Goal: Transaction & Acquisition: Purchase product/service

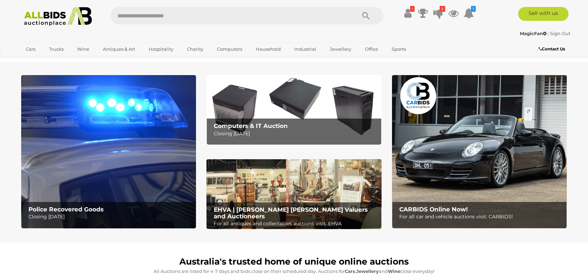
click at [120, 151] on img at bounding box center [108, 151] width 175 height 153
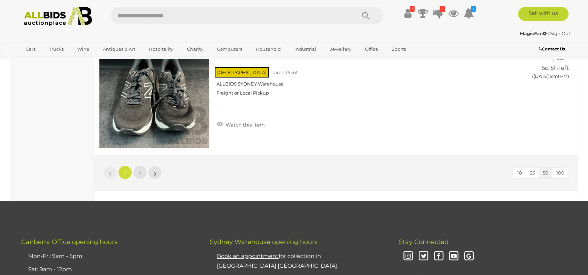
scroll to position [6105, 0]
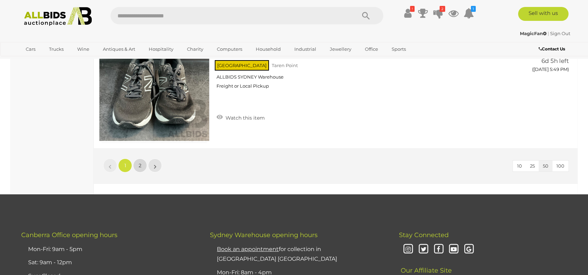
click at [140, 162] on span "2" at bounding box center [140, 165] width 3 height 6
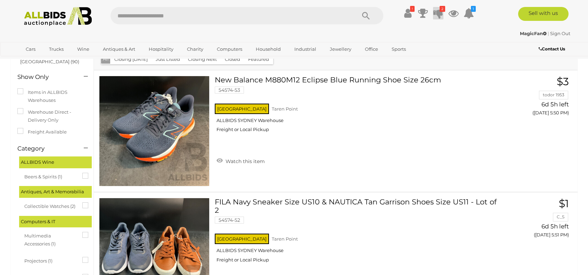
click at [437, 10] on icon at bounding box center [438, 13] width 10 height 13
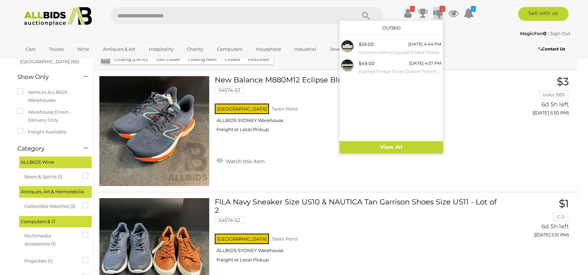
click at [437, 10] on icon at bounding box center [438, 13] width 10 height 13
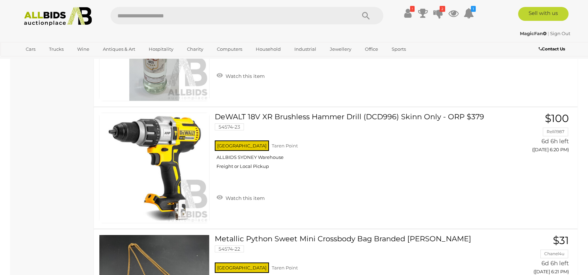
scroll to position [4520, 0]
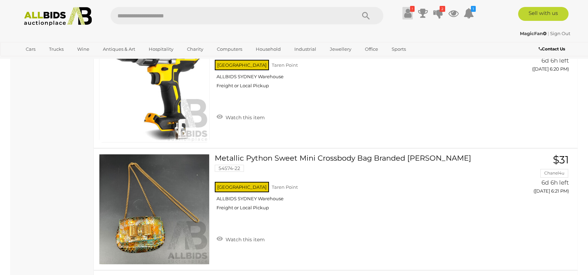
click at [404, 13] on icon at bounding box center [407, 13] width 7 height 13
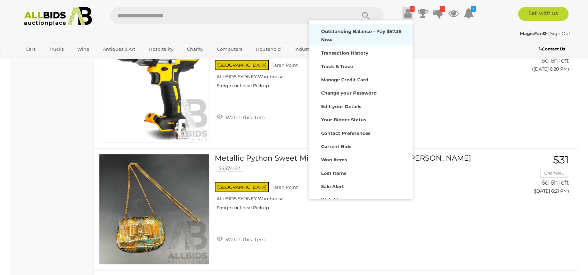
click at [377, 37] on div "Outstanding Balance - Pay $67.38 Now" at bounding box center [361, 35] width 100 height 18
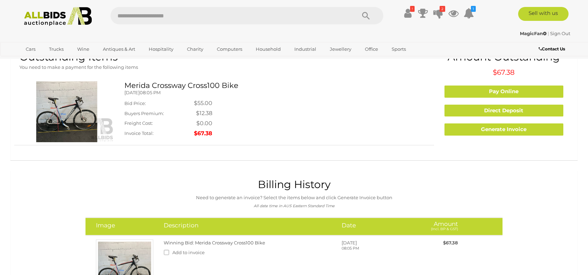
scroll to position [22, 0]
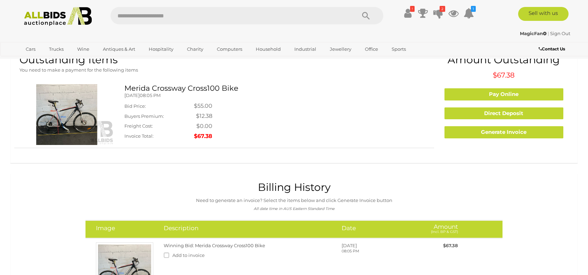
click at [77, 126] on img at bounding box center [66, 114] width 94 height 61
click at [57, 128] on img at bounding box center [66, 114] width 94 height 61
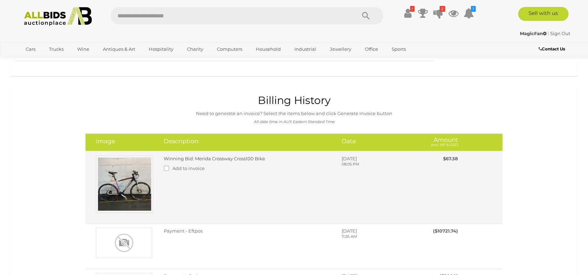
click at [127, 185] on img at bounding box center [124, 183] width 57 height 57
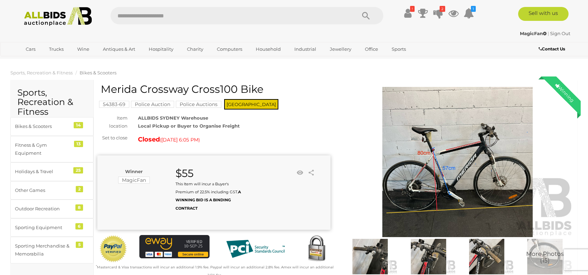
click at [439, 160] on img at bounding box center [457, 162] width 233 height 150
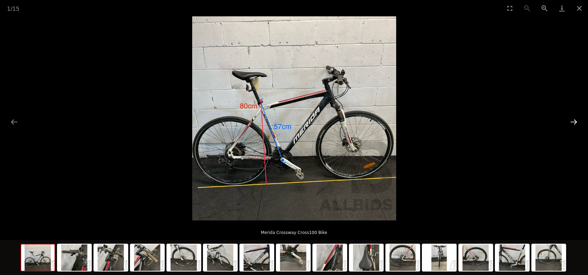
click at [573, 120] on button "Next slide" at bounding box center [573, 122] width 15 height 14
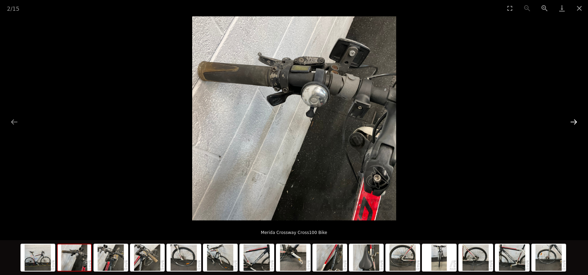
click at [574, 123] on button "Next slide" at bounding box center [573, 122] width 15 height 14
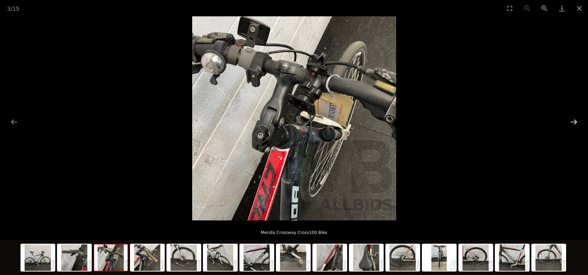
click at [574, 123] on button "Next slide" at bounding box center [573, 122] width 15 height 14
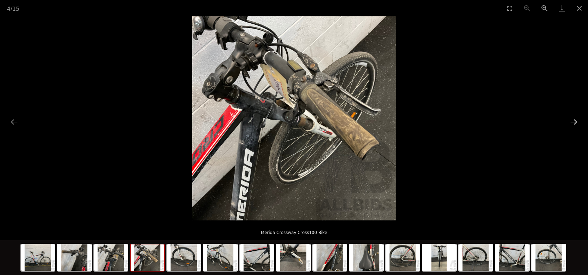
click at [574, 123] on button "Next slide" at bounding box center [573, 122] width 15 height 14
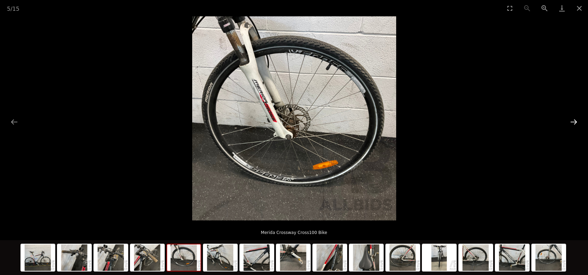
click at [574, 123] on button "Next slide" at bounding box center [573, 122] width 15 height 14
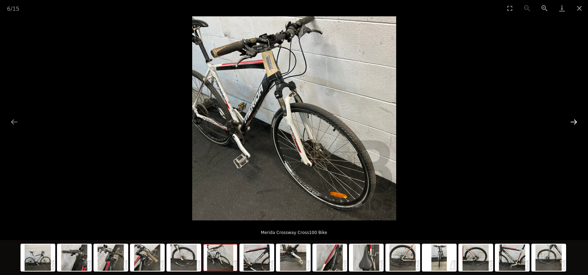
click at [577, 123] on button "Next slide" at bounding box center [573, 122] width 15 height 14
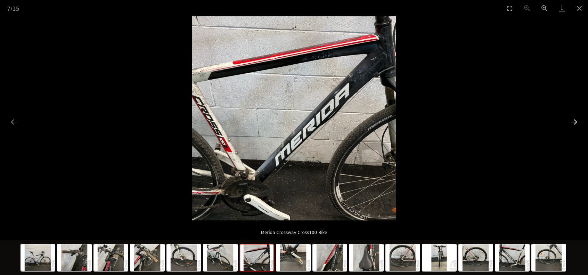
click at [577, 122] on button "Next slide" at bounding box center [573, 122] width 15 height 14
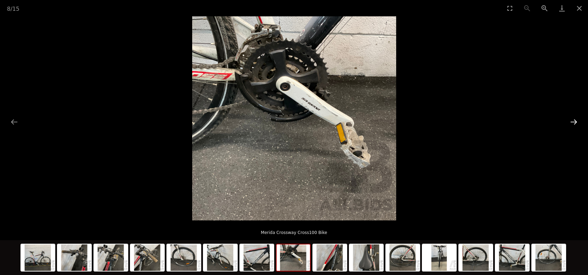
click at [577, 122] on button "Next slide" at bounding box center [573, 122] width 15 height 14
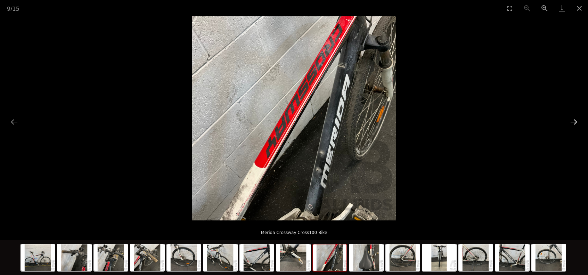
click at [577, 122] on button "Next slide" at bounding box center [573, 122] width 15 height 14
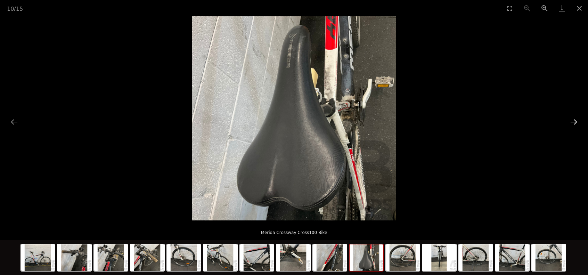
click at [577, 122] on button "Next slide" at bounding box center [573, 122] width 15 height 14
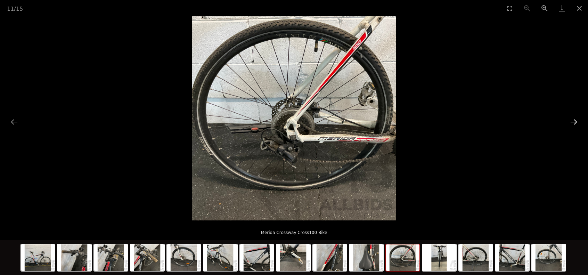
click at [577, 122] on button "Next slide" at bounding box center [573, 122] width 15 height 14
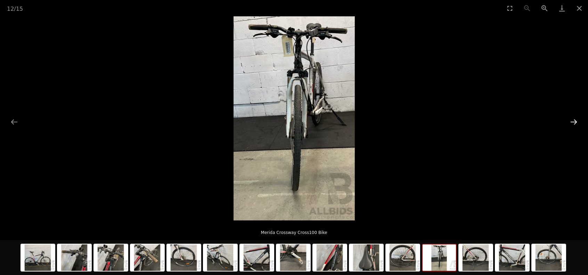
click at [577, 122] on button "Next slide" at bounding box center [573, 122] width 15 height 14
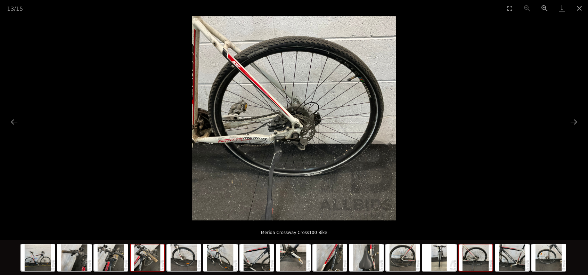
click at [154, 261] on img at bounding box center [147, 257] width 33 height 26
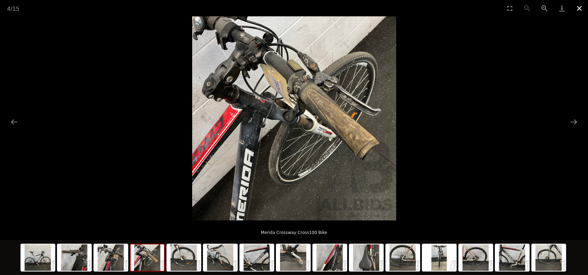
click at [580, 7] on button "Close gallery" at bounding box center [578, 8] width 17 height 16
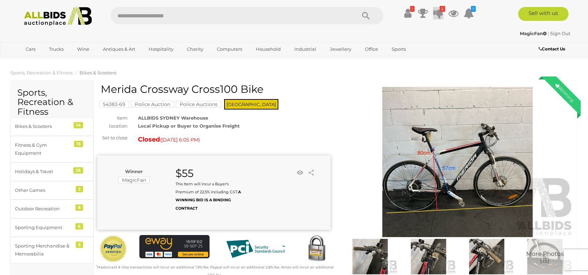
click at [437, 11] on icon at bounding box center [438, 13] width 10 height 13
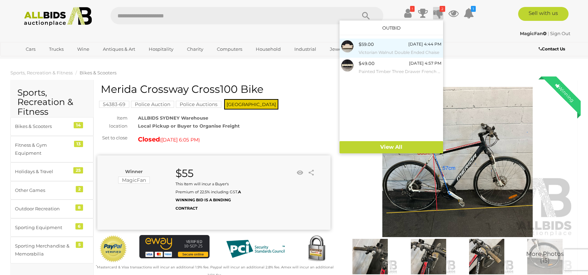
click at [386, 50] on small "Victorian Walnut Double Ended Chaise" at bounding box center [399, 53] width 83 height 8
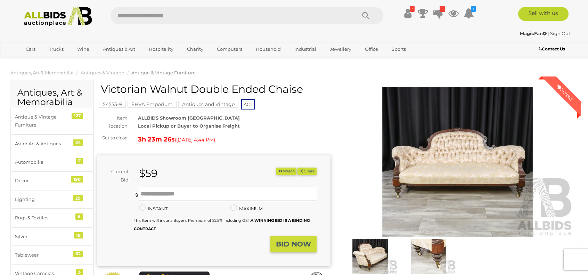
click at [485, 185] on img at bounding box center [457, 162] width 233 height 150
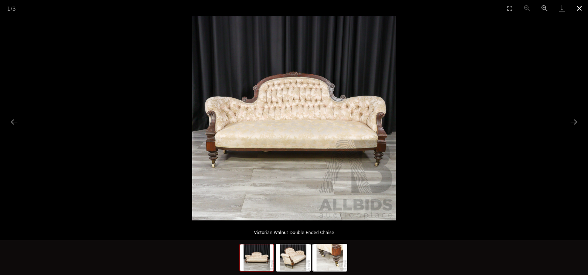
click at [577, 5] on button "Close gallery" at bounding box center [578, 8] width 17 height 16
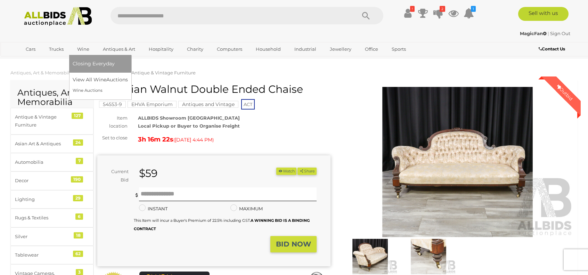
click at [83, 63] on span "Closing Everyday" at bounding box center [94, 63] width 42 height 6
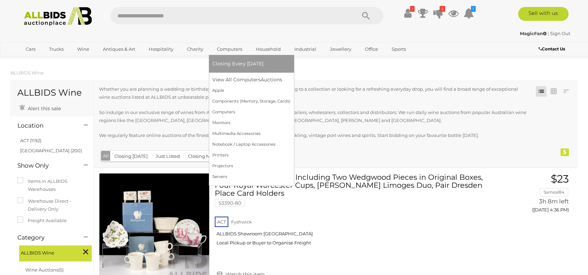
click at [236, 64] on span "Closing Every [DATE]" at bounding box center [237, 63] width 51 height 6
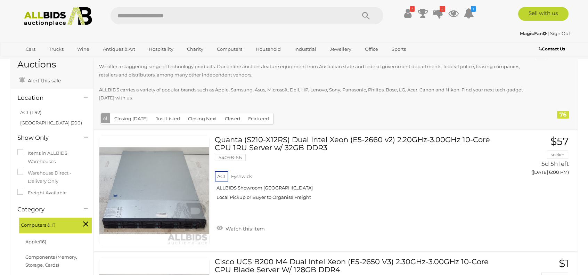
scroll to position [37, 0]
click at [139, 121] on button "Closing [DATE]" at bounding box center [131, 119] width 42 height 11
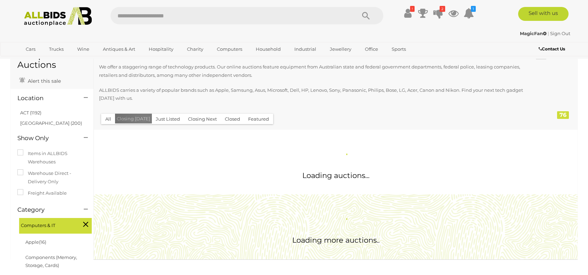
scroll to position [0, 0]
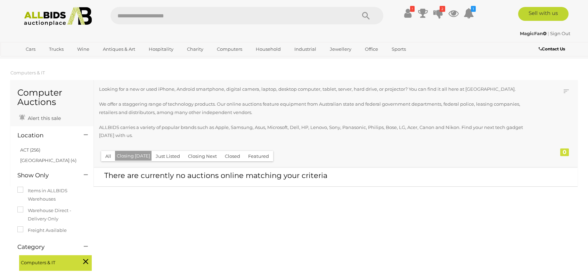
click at [202, 153] on button "Closing Next" at bounding box center [202, 156] width 37 height 11
click at [109, 156] on button "All" at bounding box center [108, 156] width 14 height 11
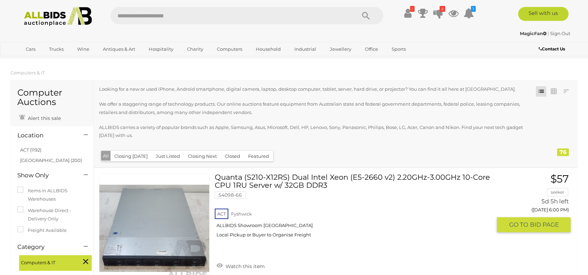
scroll to position [0, 0]
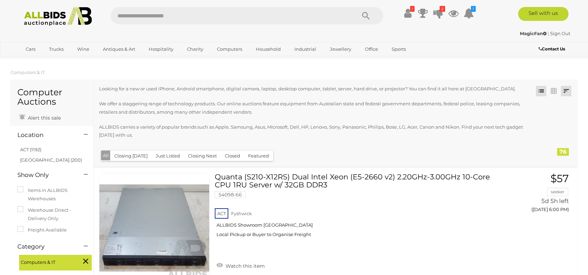
click at [567, 91] on link at bounding box center [566, 91] width 10 height 10
click at [550, 105] on link "Closing First" at bounding box center [520, 105] width 104 height 12
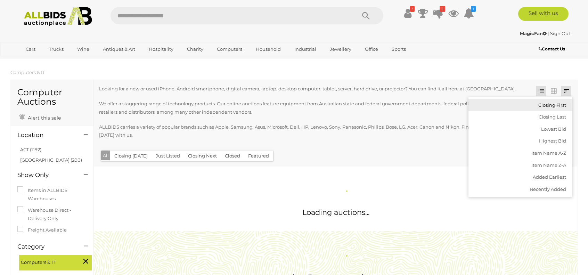
scroll to position [0, 0]
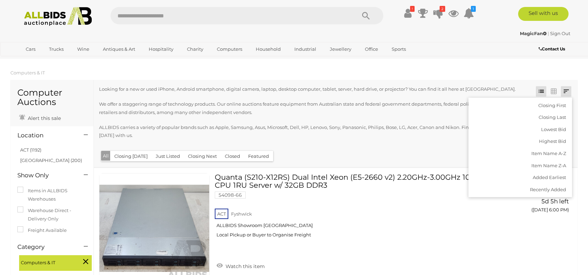
click at [442, 102] on p "We offer a staggering range of technology products. Our online auctions feature…" at bounding box center [313, 108] width 429 height 16
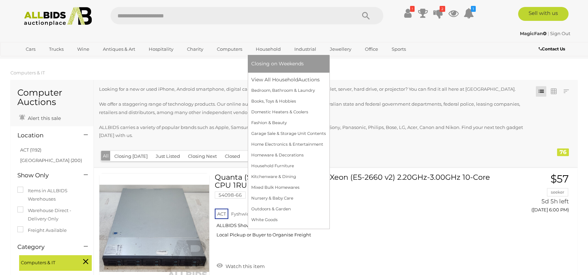
click at [263, 68] on link "Closing on Weekends" at bounding box center [288, 63] width 75 height 11
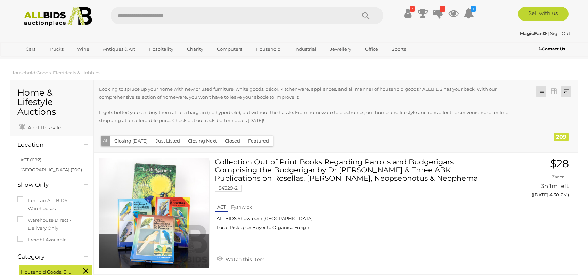
click at [564, 89] on link at bounding box center [566, 91] width 10 height 10
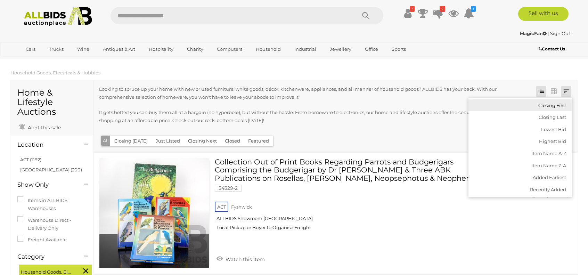
click at [556, 104] on link "Closing First" at bounding box center [520, 105] width 104 height 12
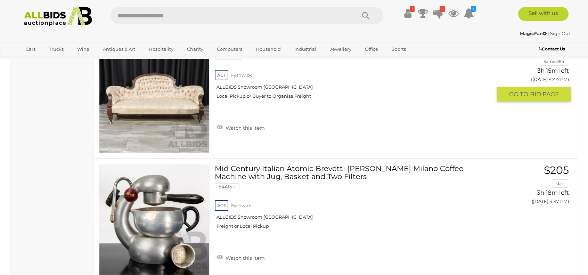
click at [402, 104] on div "ACT [GEOGRAPHIC_DATA] ALLBIDS Showroom [GEOGRAPHIC_DATA] Local Pickup or Buyer …" at bounding box center [353, 86] width 277 height 36
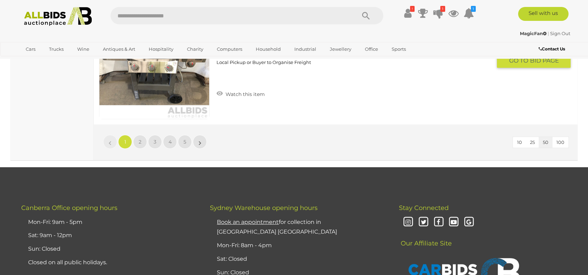
scroll to position [6086, 0]
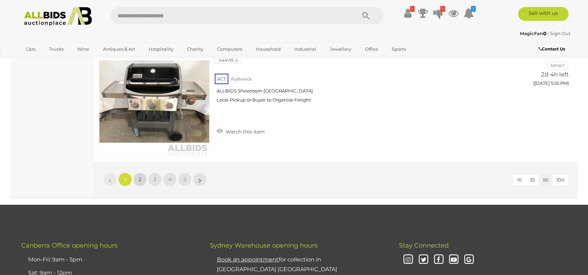
click at [142, 172] on link "2" at bounding box center [140, 179] width 14 height 14
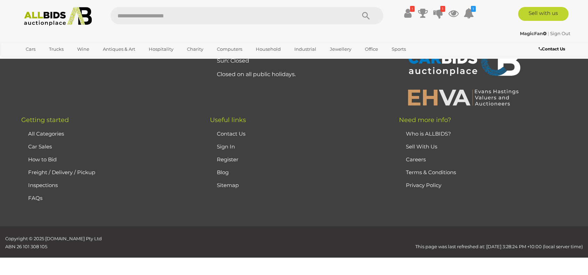
scroll to position [82, 0]
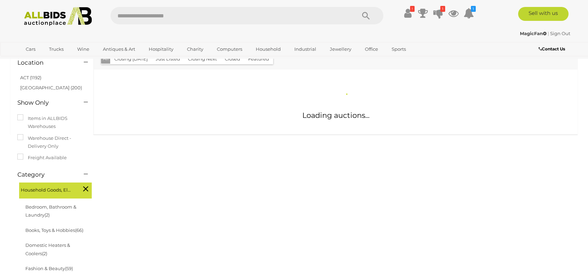
click at [142, 169] on div "Home & Lifestyle Auctions Alert this sale Location" at bounding box center [293, 256] width 577 height 518
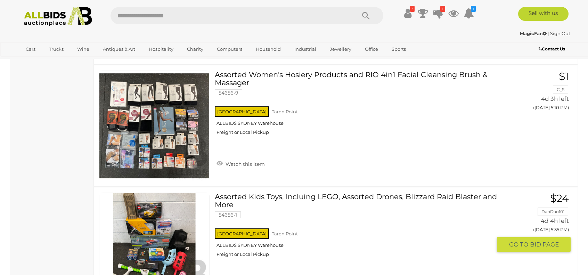
scroll to position [697, 0]
click at [468, 14] on icon at bounding box center [468, 13] width 10 height 13
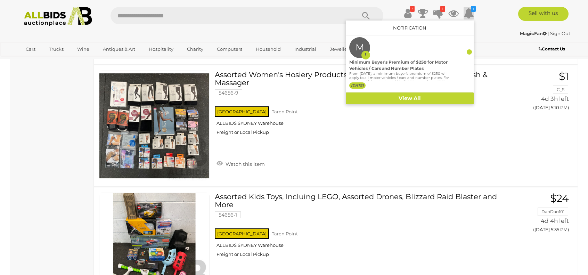
click at [468, 14] on icon at bounding box center [468, 13] width 10 height 13
